Goal: Information Seeking & Learning: Learn about a topic

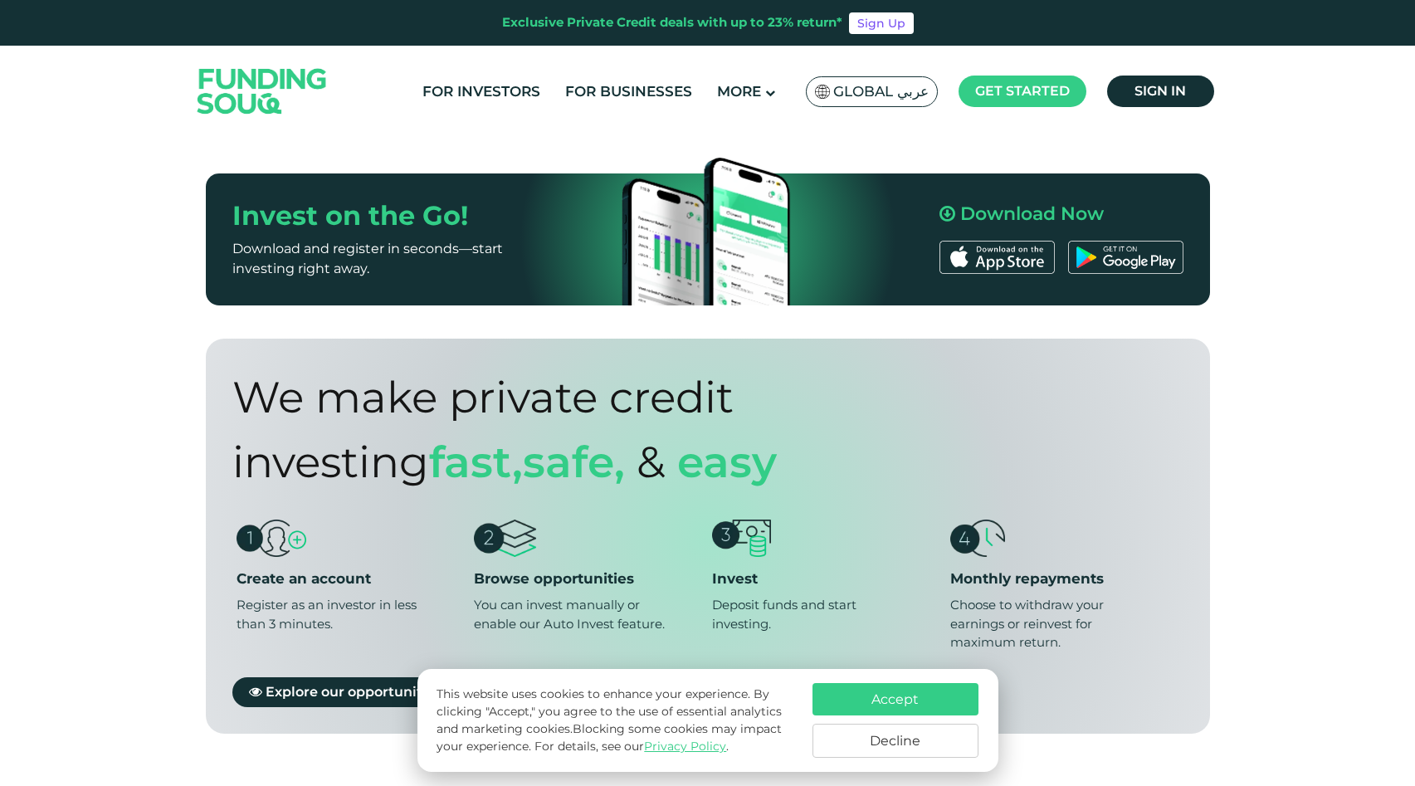
scroll to position [1061, 0]
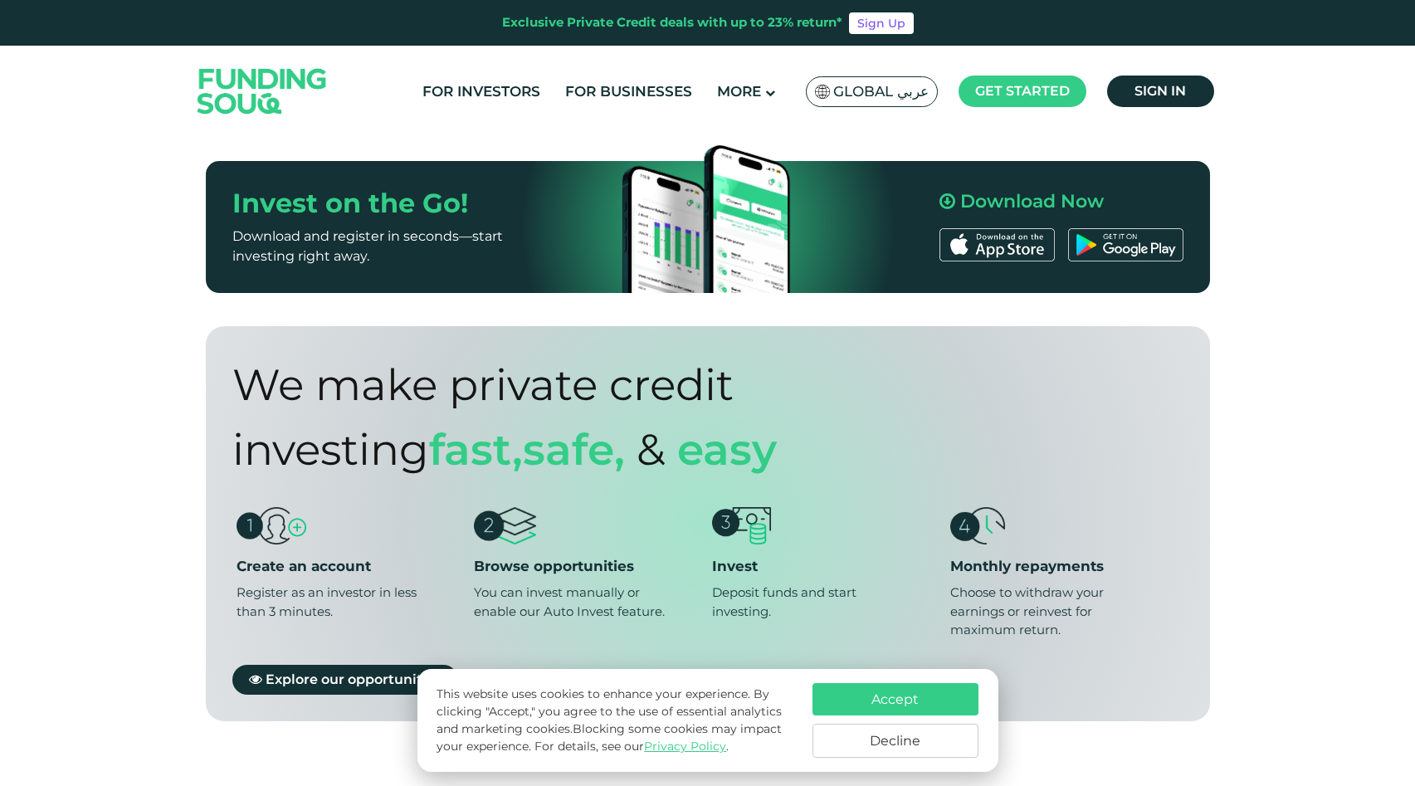
click at [871, 704] on button "Accept" at bounding box center [895, 699] width 166 height 32
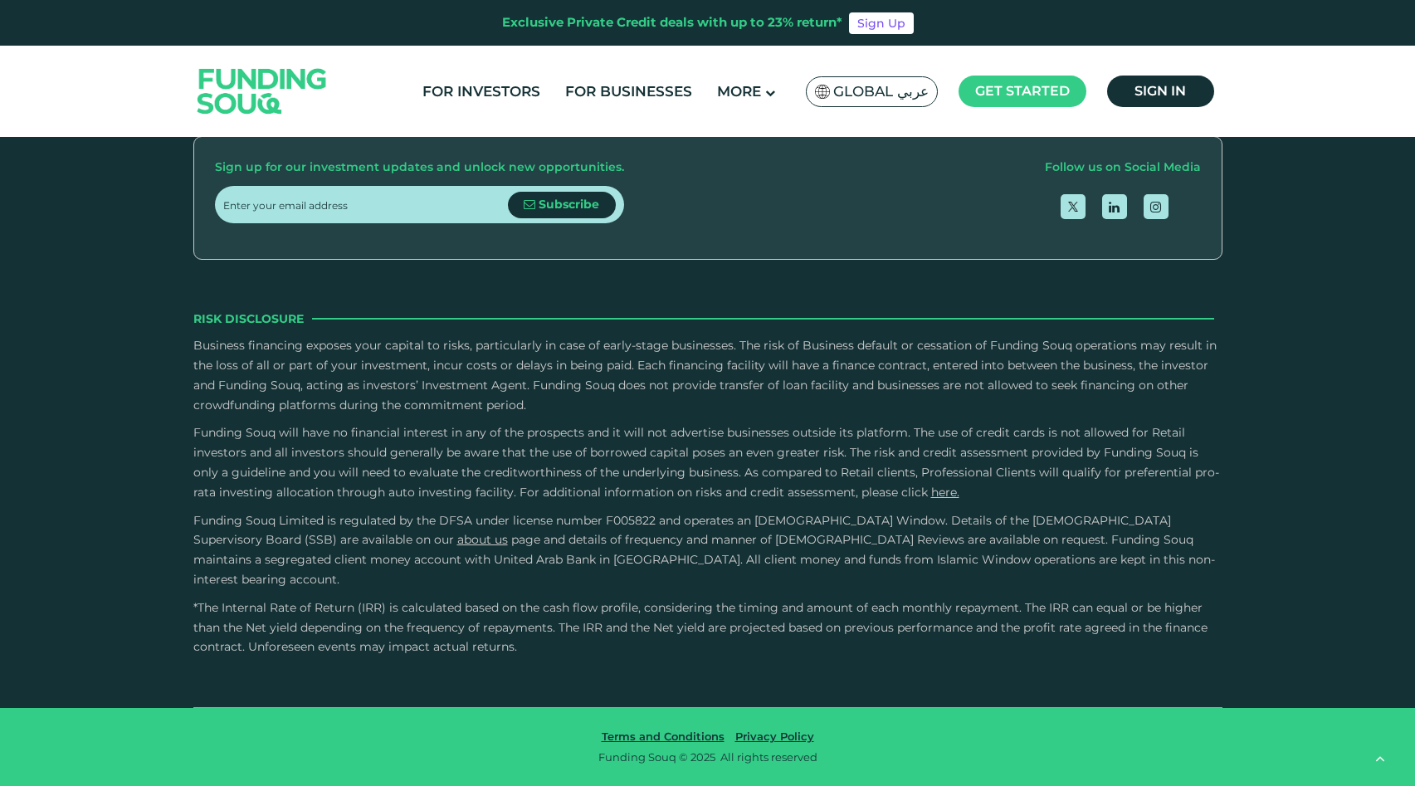
scroll to position [3494, 0]
type tc-range-slider "4"
click at [516, 93] on link "For Investors" at bounding box center [481, 91] width 126 height 27
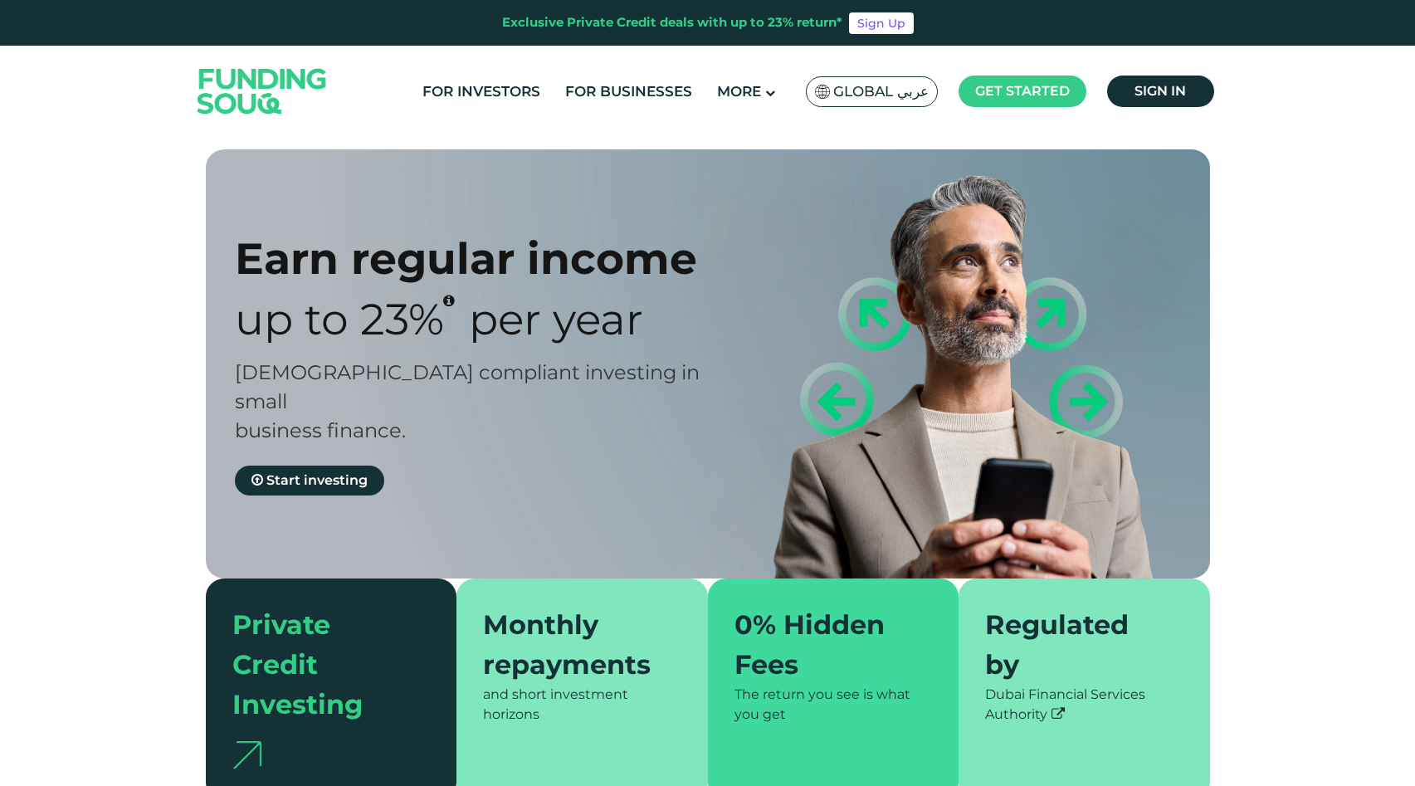
type tc-range-slider "4"
click at [596, 96] on link "For Businesses" at bounding box center [628, 91] width 135 height 27
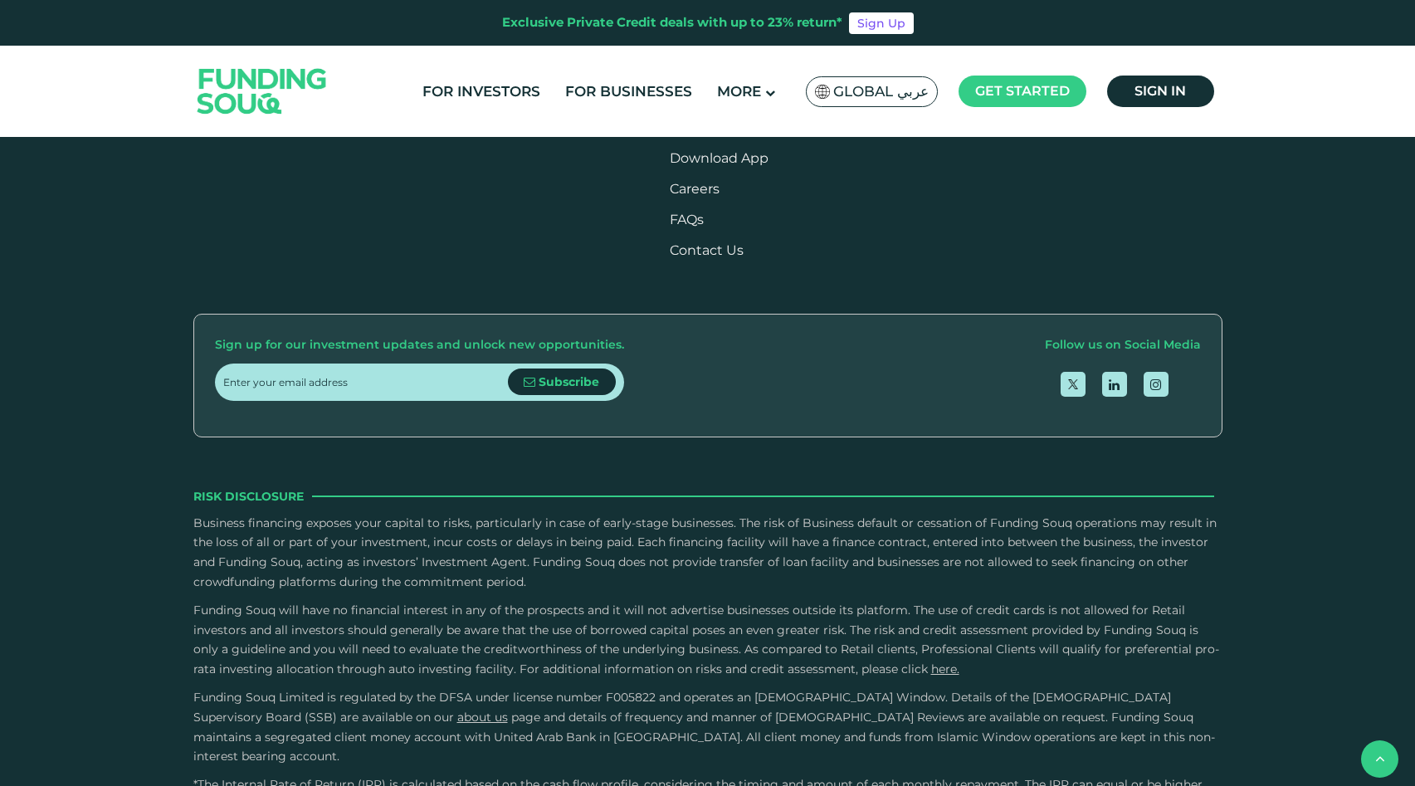
scroll to position [2646, 0]
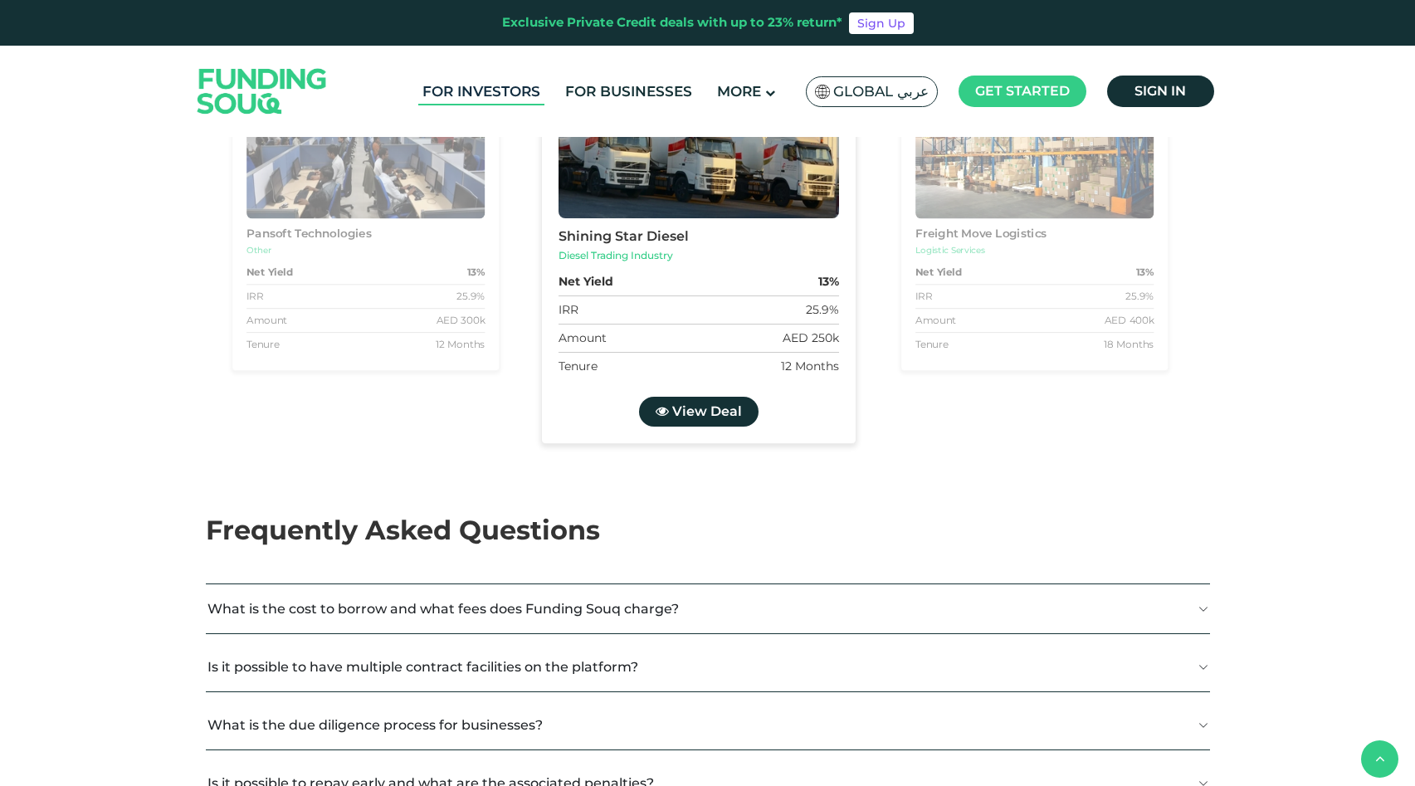
click at [525, 90] on link "For Investors" at bounding box center [481, 91] width 126 height 27
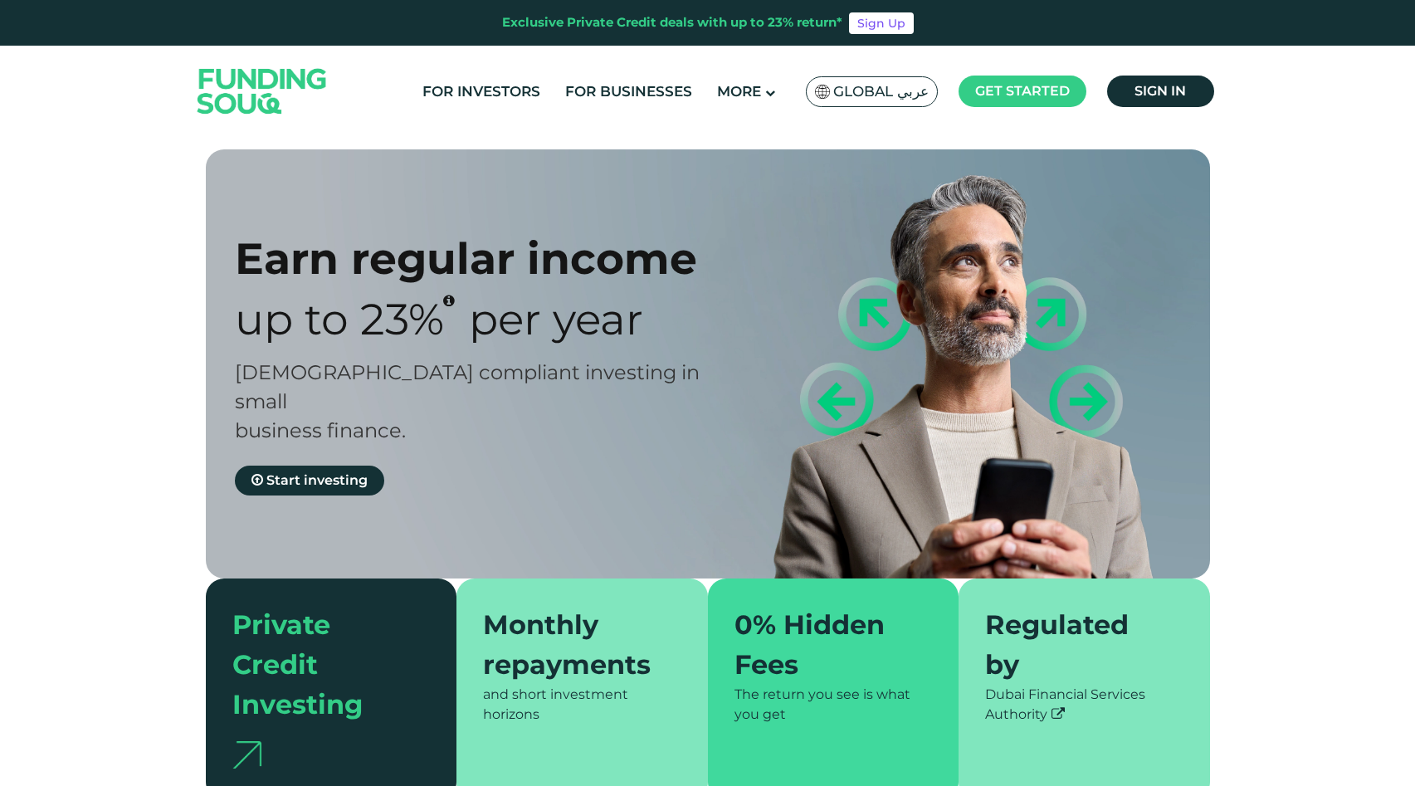
type tc-range-slider "4"
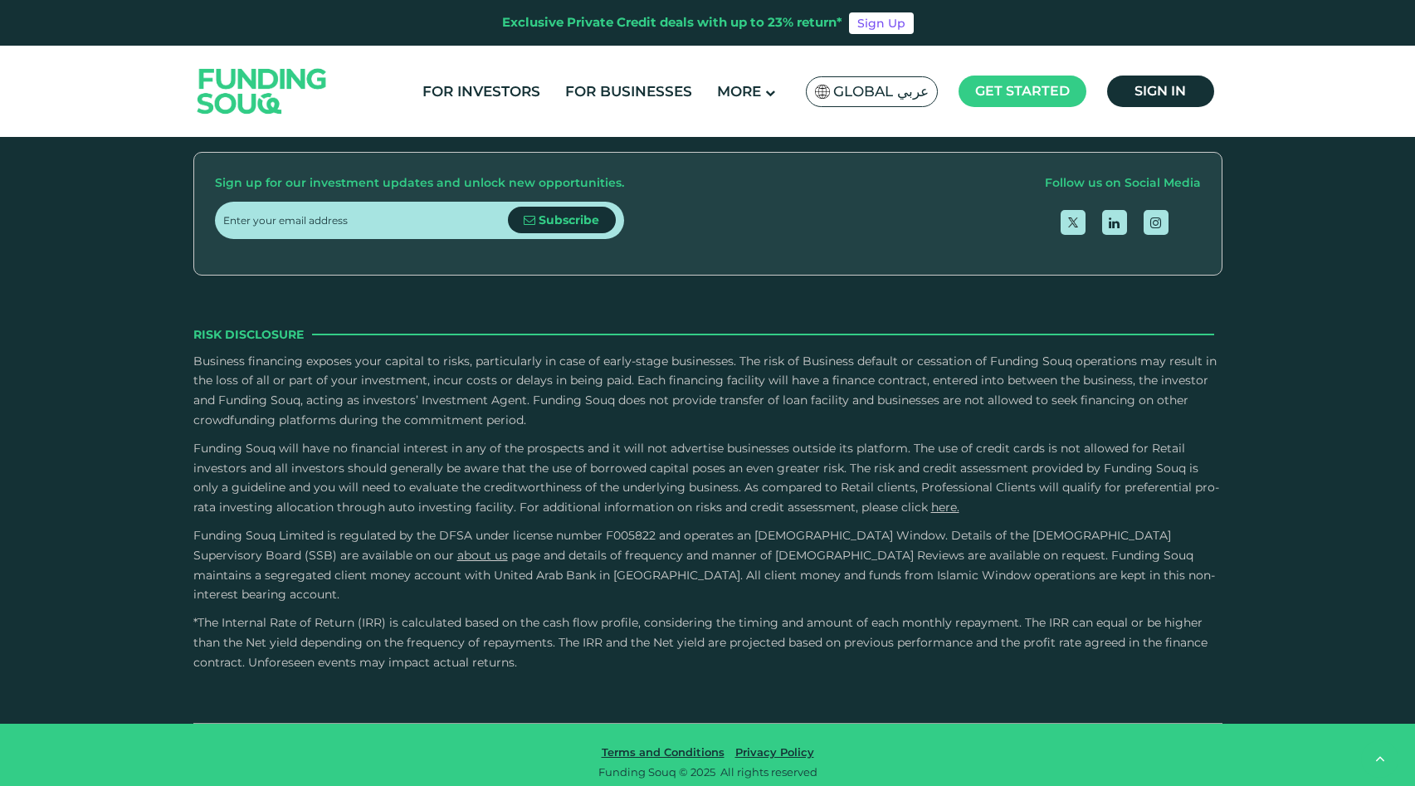
scroll to position [2212, 0]
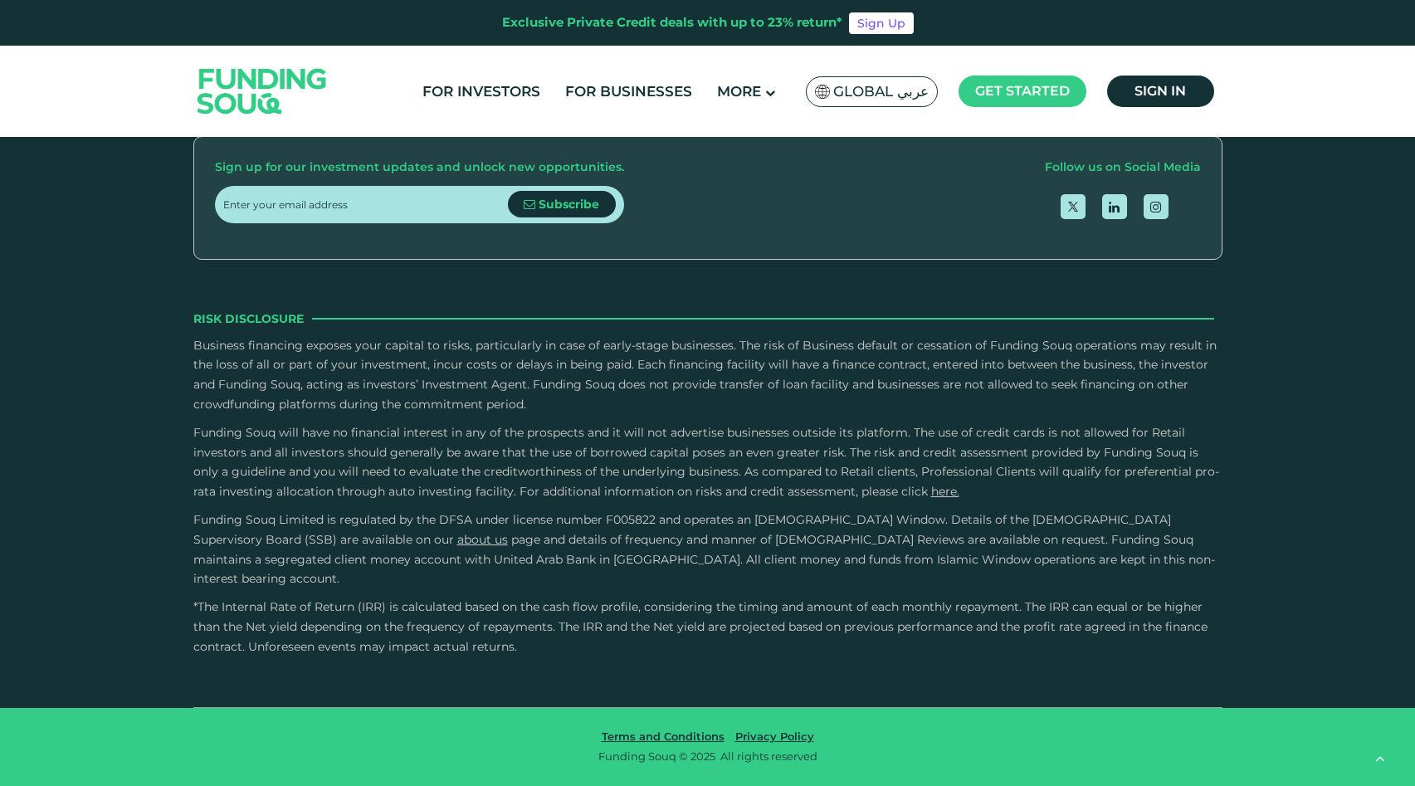
scroll to position [5705, 0]
